Goal: Transaction & Acquisition: Purchase product/service

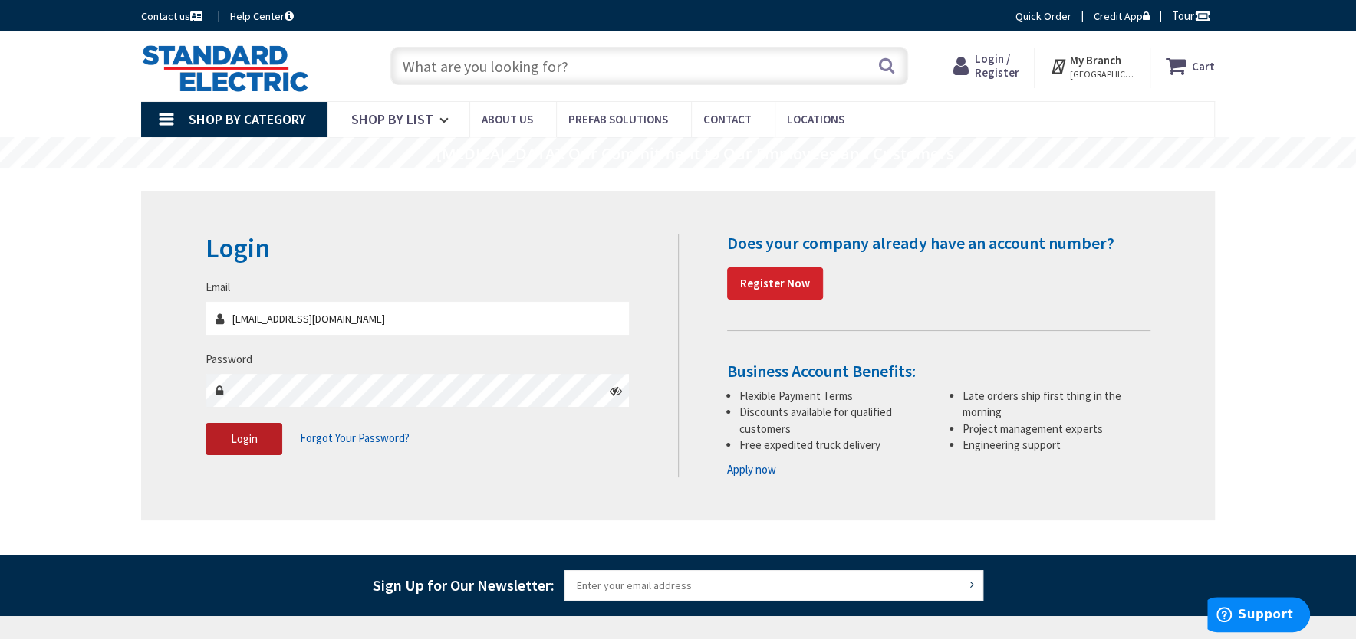
click at [244, 434] on span "Login" at bounding box center [244, 439] width 27 height 15
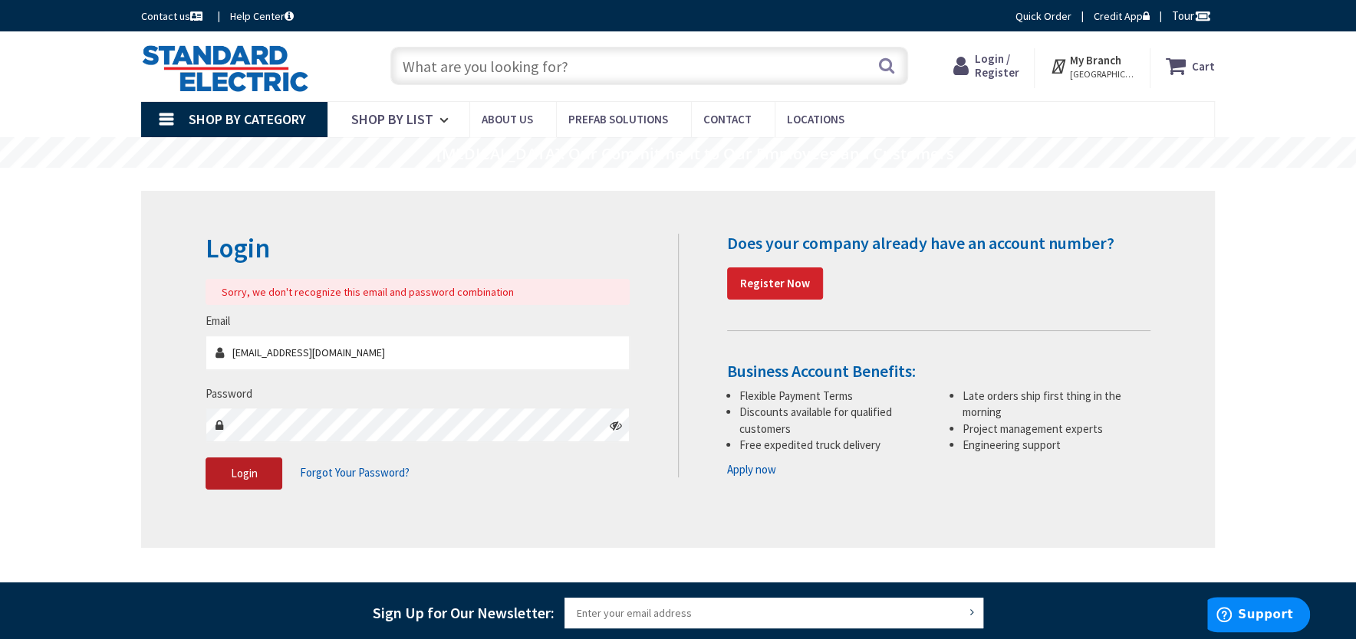
click at [251, 477] on span "Login" at bounding box center [244, 473] width 27 height 15
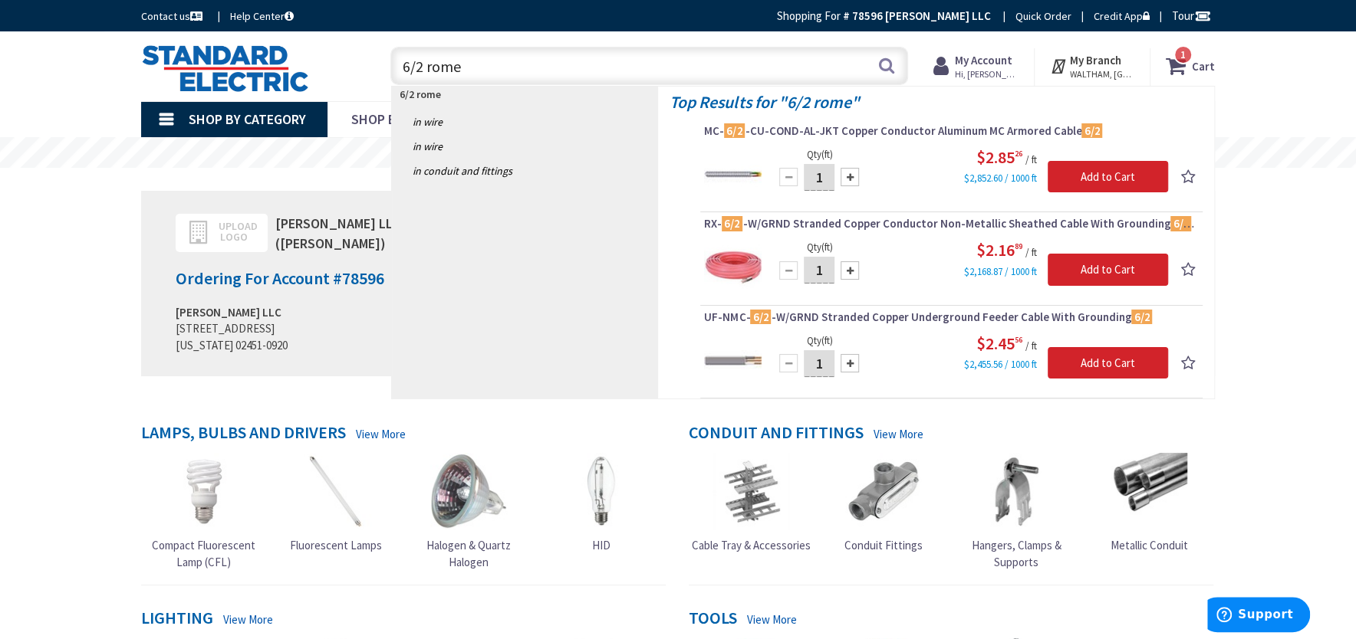
type input "6/2 romex"
